Goal: Task Accomplishment & Management: Manage account settings

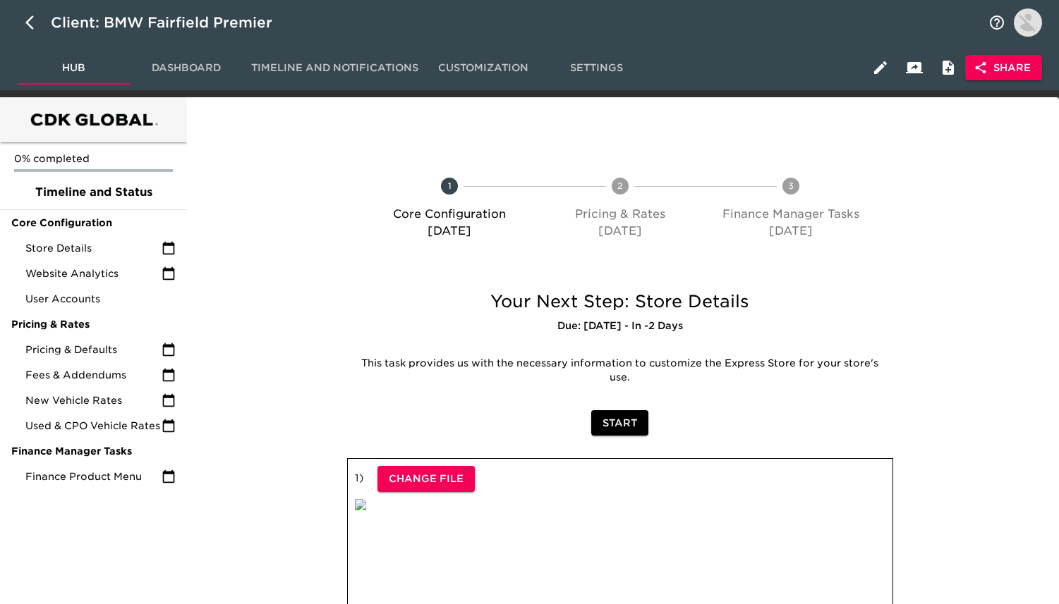
click at [16, 15] on div "Client: BMW Fairfield Premier" at bounding box center [529, 22] width 1059 height 45
click at [28, 20] on icon "button" at bounding box center [29, 23] width 8 height 14
select select "10"
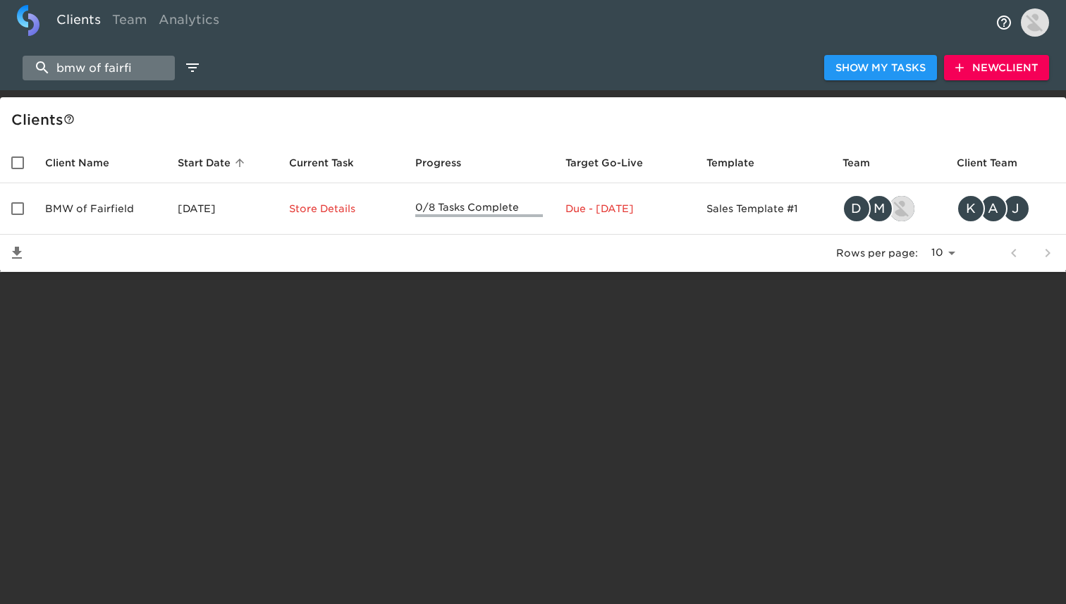
click at [146, 73] on input "bmw of fairfi" at bounding box center [99, 68] width 152 height 25
click at [1000, 78] on button "New Client" at bounding box center [996, 68] width 105 height 26
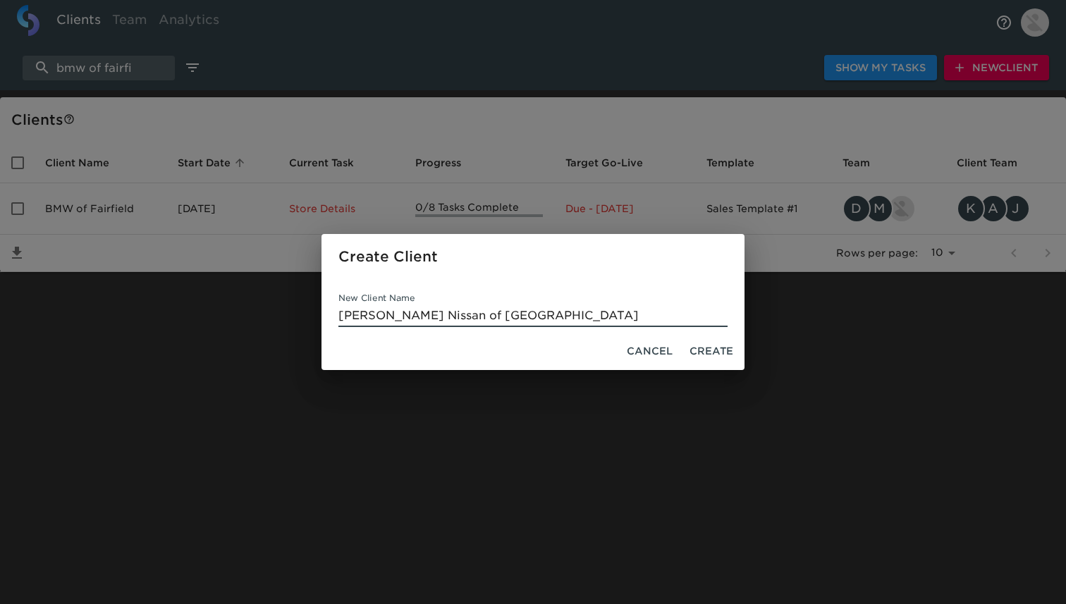
type input "[PERSON_NAME] Nissan of [GEOGRAPHIC_DATA]"
click at [705, 359] on span "Create" at bounding box center [712, 352] width 44 height 18
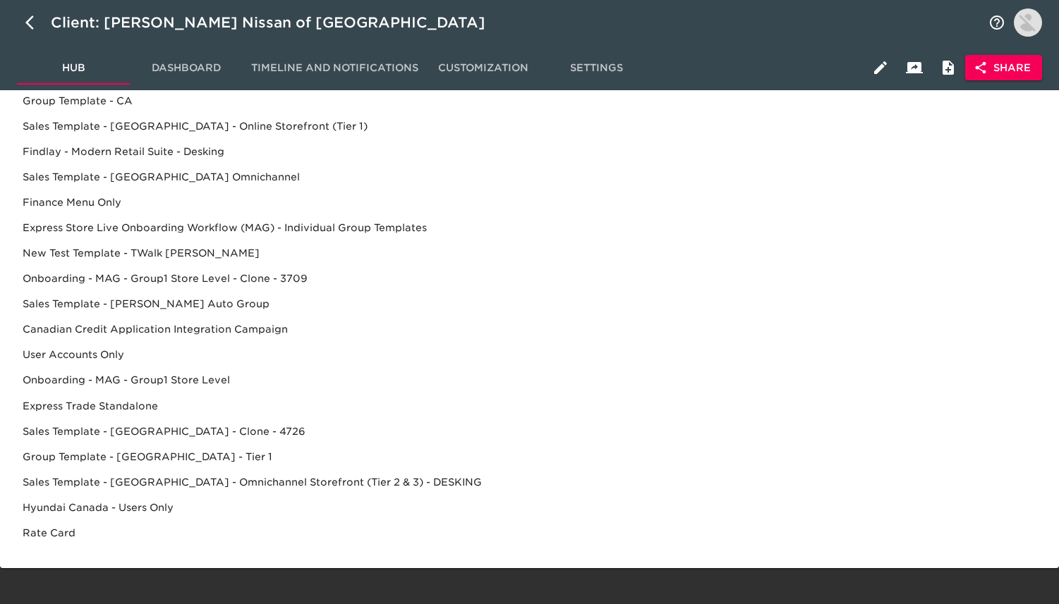
scroll to position [640, 0]
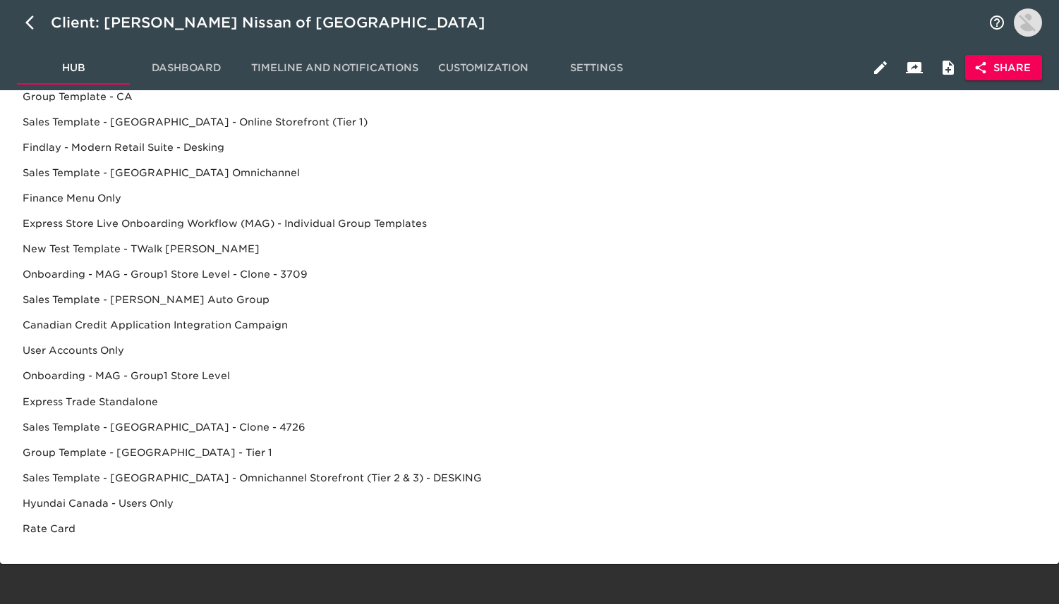
click at [409, 480] on div "Sales Template - [GEOGRAPHIC_DATA] - Omnichannel Storefront (Tier 2 & 3) - DESK…" at bounding box center [529, 478] width 1036 height 25
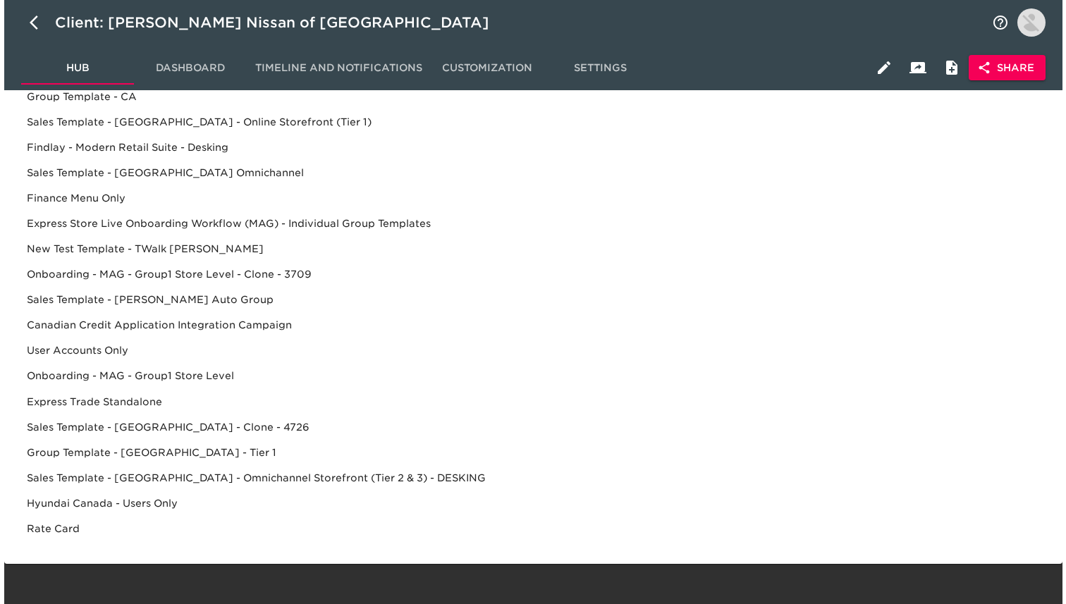
scroll to position [0, 0]
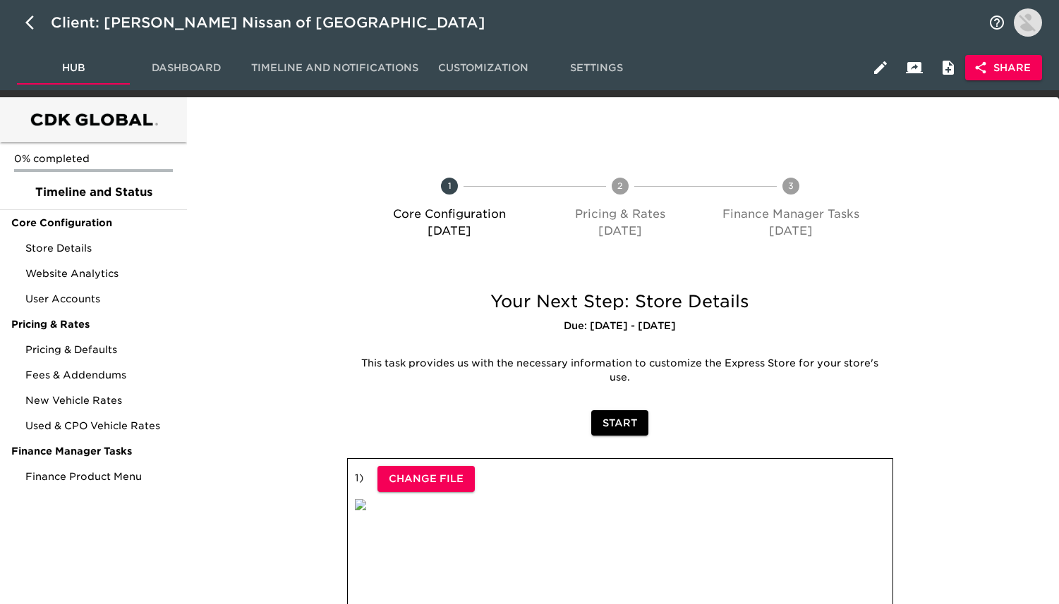
click at [1014, 72] on span "Share" at bounding box center [1003, 68] width 54 height 18
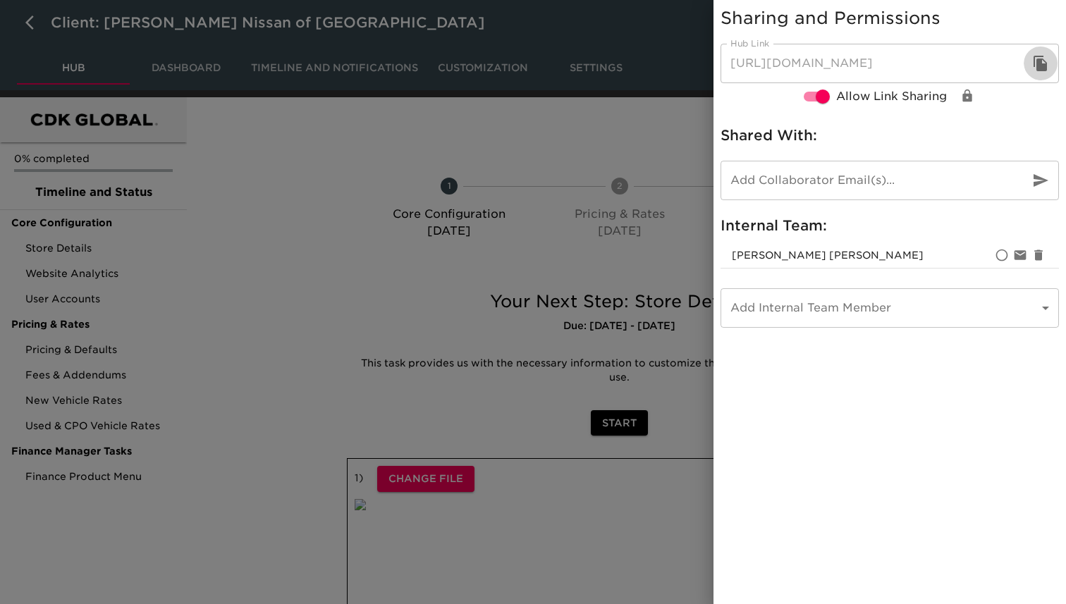
click at [1030, 61] on button "button" at bounding box center [1041, 64] width 34 height 34
click at [1041, 56] on icon "button" at bounding box center [1040, 64] width 13 height 16
click at [1043, 62] on icon "button" at bounding box center [1041, 63] width 17 height 17
